Goal: Task Accomplishment & Management: Use online tool/utility

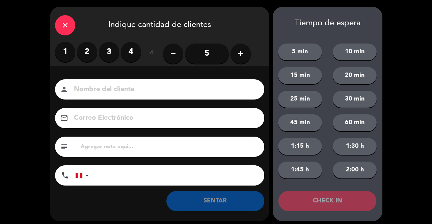
click at [130, 55] on label "4" at bounding box center [131, 52] width 20 height 20
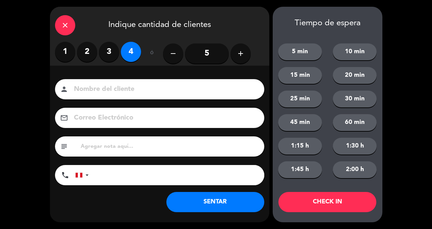
click at [202, 200] on button "SENTAR" at bounding box center [215, 202] width 98 height 20
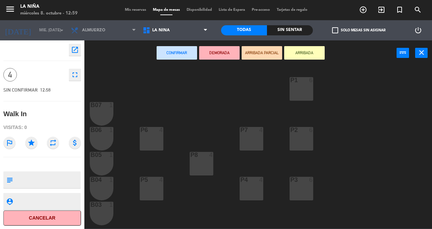
click at [307, 189] on div "P3 6" at bounding box center [301, 189] width 24 height 24
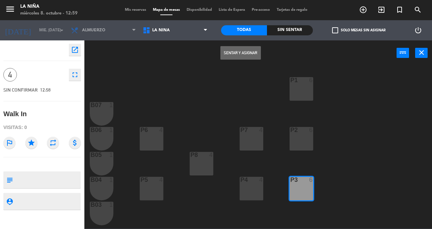
click at [241, 54] on button "Sentar y Asignar" at bounding box center [240, 52] width 40 height 13
